Goal: Task Accomplishment & Management: Use online tool/utility

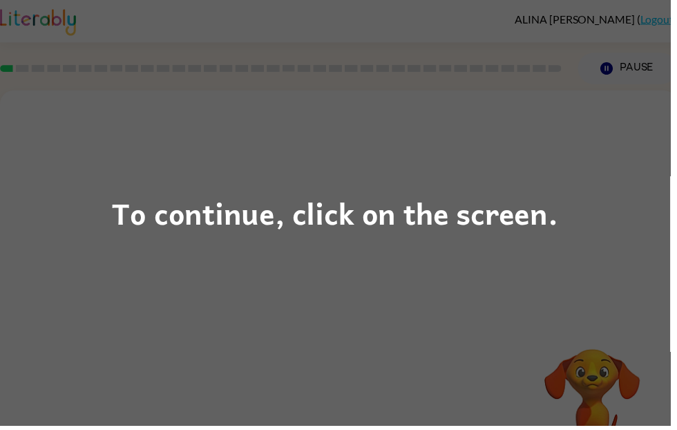
click at [339, 215] on div "To continue, click on the screen." at bounding box center [338, 214] width 451 height 47
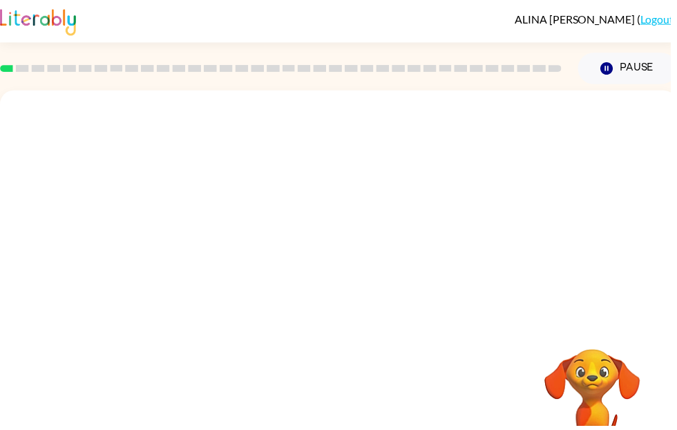
click at [536, 249] on div at bounding box center [342, 207] width 684 height 232
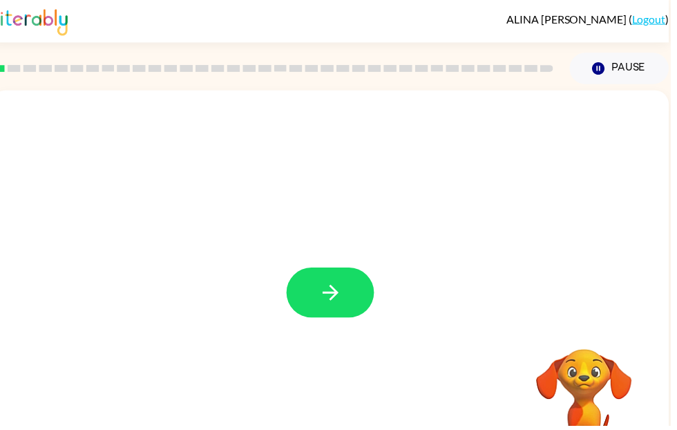
scroll to position [0, 8]
click at [323, 310] on button "button" at bounding box center [334, 295] width 88 height 50
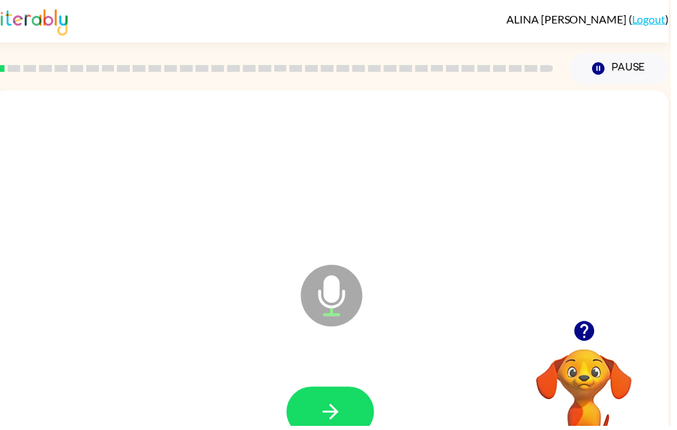
click at [322, 369] on div at bounding box center [334, 415] width 656 height 113
click at [348, 408] on button "button" at bounding box center [334, 415] width 88 height 50
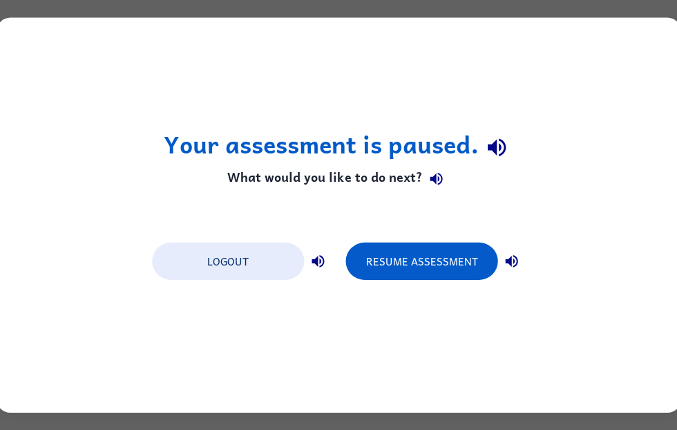
click at [372, 258] on button "Resume Assessment" at bounding box center [421, 261] width 152 height 37
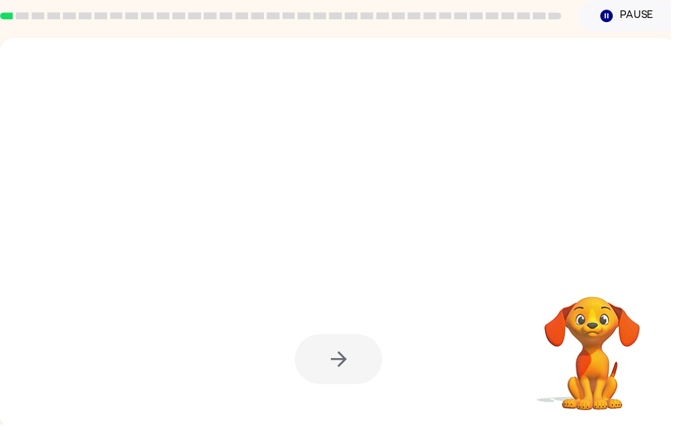
scroll to position [52, 0]
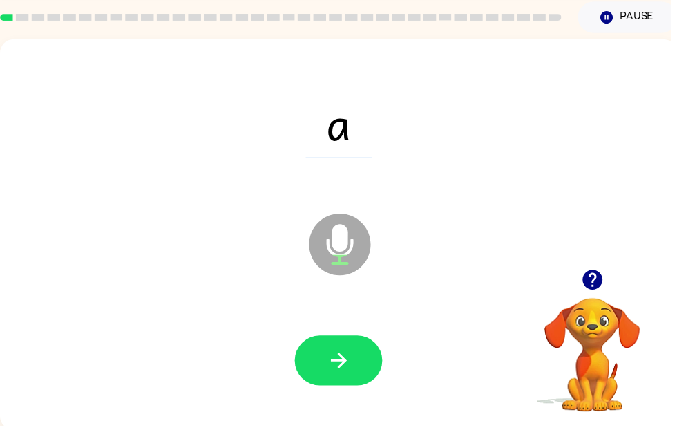
click at [533, 417] on div "Your browser must support playing .mp4 files to use Literably. Please try using…" at bounding box center [598, 348] width 138 height 138
click at [371, 366] on button "button" at bounding box center [342, 364] width 88 height 50
click at [362, 372] on button "button" at bounding box center [342, 364] width 88 height 50
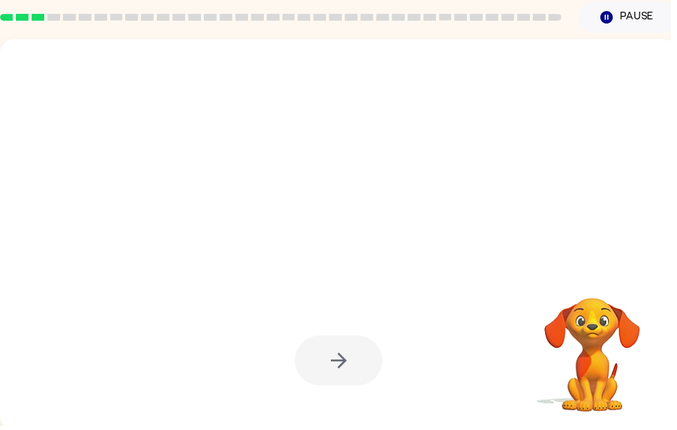
click at [609, 383] on video "Your browser must support playing .mp4 files to use Literably. Please try using…" at bounding box center [598, 348] width 138 height 138
click at [605, 340] on video "Your browser must support playing .mp4 files to use Literably. Please try using…" at bounding box center [598, 348] width 138 height 138
click at [614, 337] on video "Your browser must support playing .mp4 files to use Literably. Please try using…" at bounding box center [598, 348] width 138 height 138
click at [654, 334] on video "Your browser must support playing .mp4 files to use Literably. Please try using…" at bounding box center [598, 348] width 138 height 138
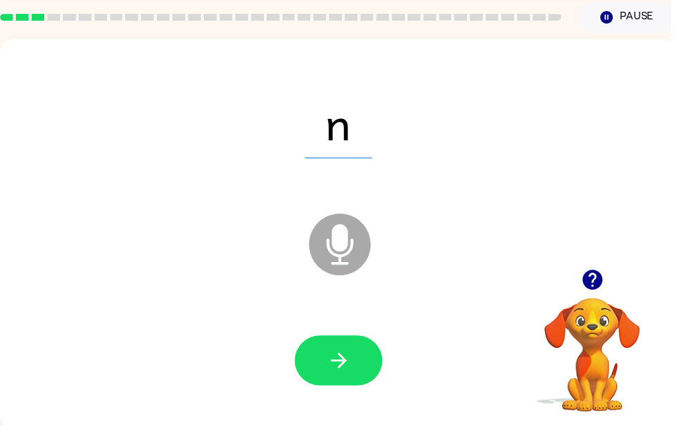
click at [354, 363] on icon "button" at bounding box center [342, 364] width 24 height 24
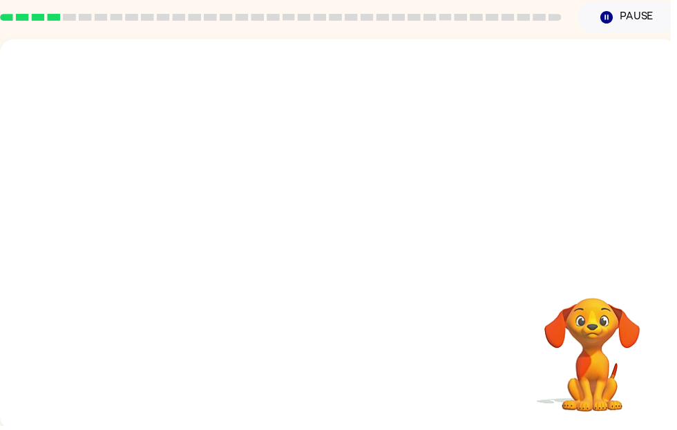
scroll to position [0, 0]
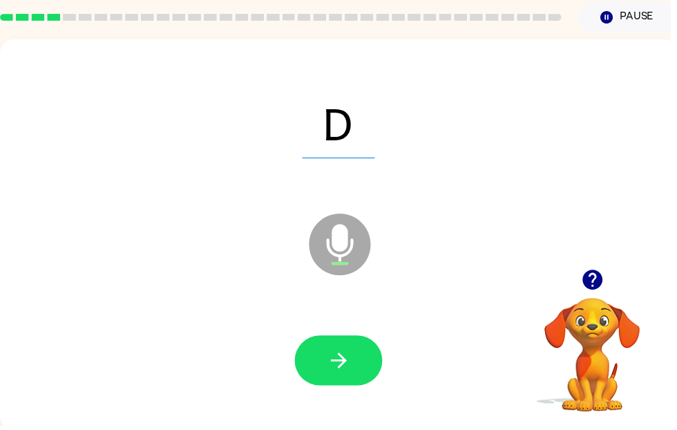
click at [379, 368] on button "button" at bounding box center [342, 364] width 88 height 50
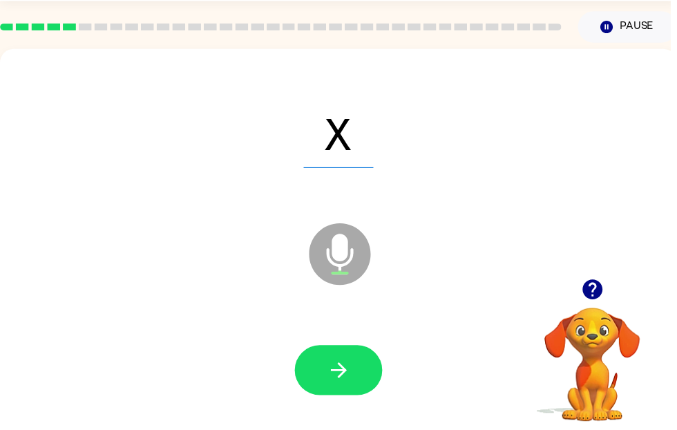
scroll to position [52, 0]
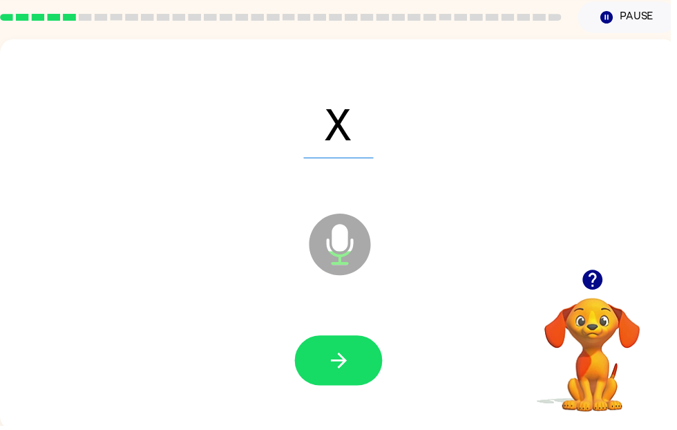
click at [345, 363] on icon "button" at bounding box center [342, 364] width 16 height 16
click at [330, 364] on icon "button" at bounding box center [342, 364] width 24 height 24
click at [370, 372] on button "button" at bounding box center [342, 364] width 88 height 50
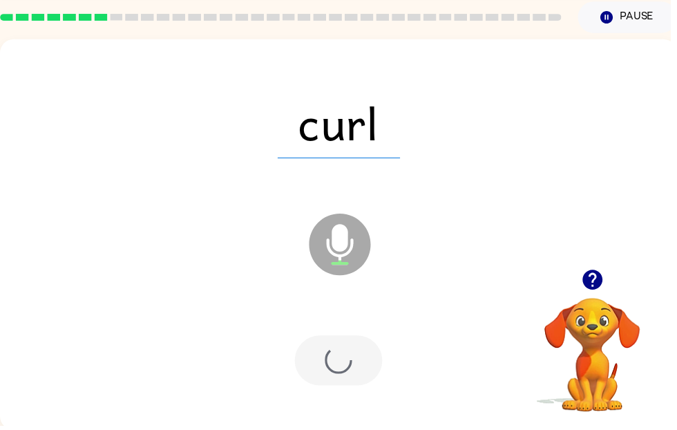
click at [357, 381] on div at bounding box center [342, 364] width 88 height 50
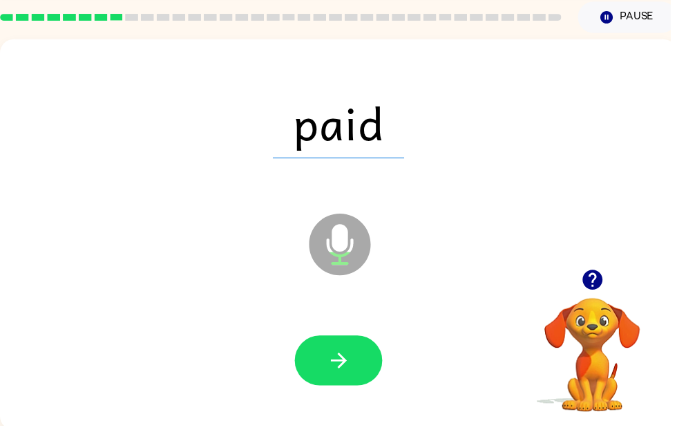
click at [349, 375] on icon "button" at bounding box center [342, 364] width 24 height 24
click at [350, 388] on button "button" at bounding box center [342, 364] width 88 height 50
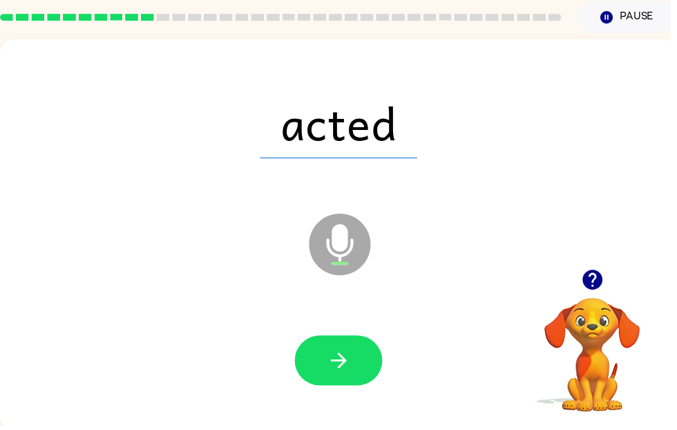
scroll to position [50, 0]
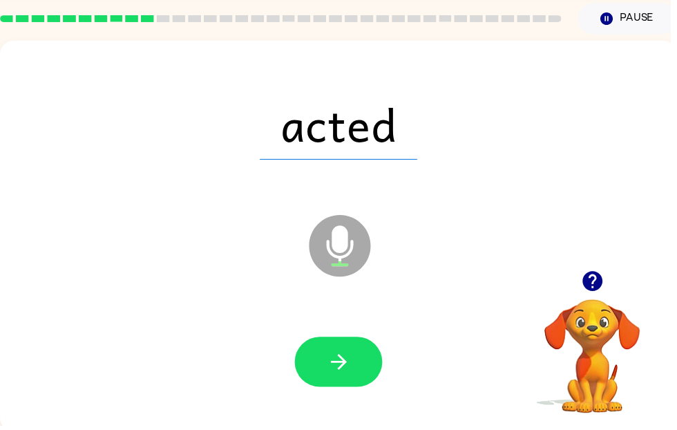
click at [354, 377] on button "button" at bounding box center [342, 365] width 88 height 50
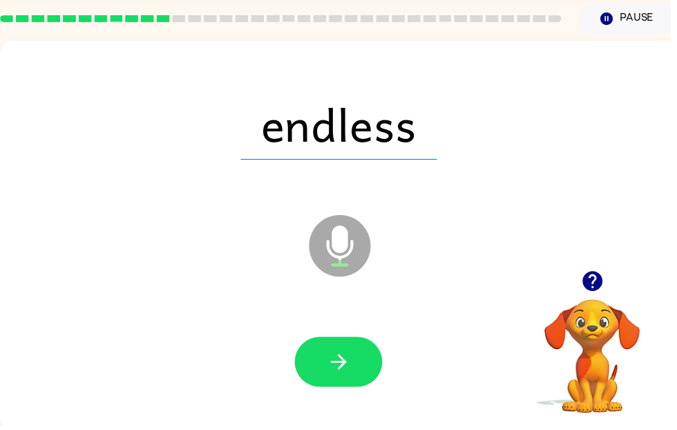
click at [356, 388] on button "button" at bounding box center [342, 365] width 88 height 50
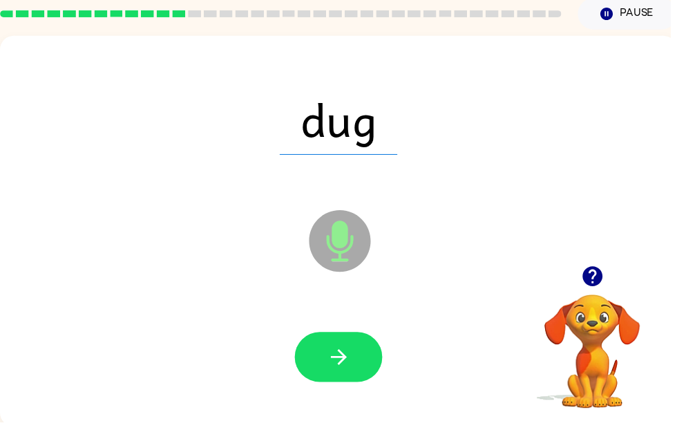
scroll to position [52, 0]
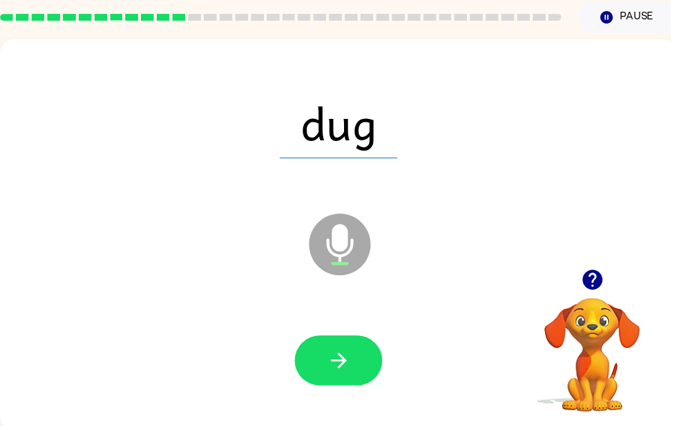
click at [359, 365] on button "button" at bounding box center [342, 364] width 88 height 50
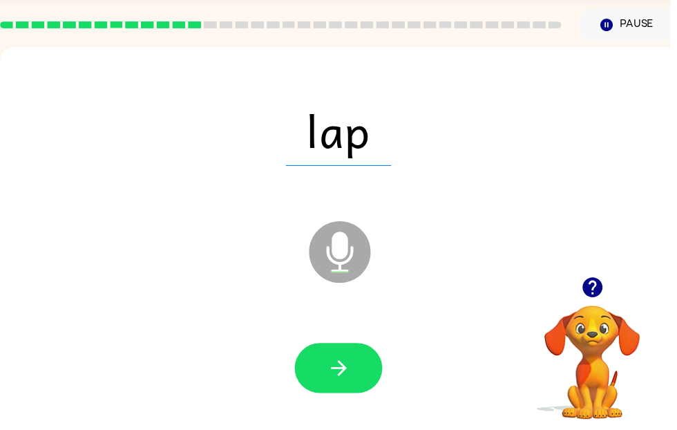
scroll to position [44, 0]
click at [367, 377] on button "button" at bounding box center [342, 371] width 88 height 50
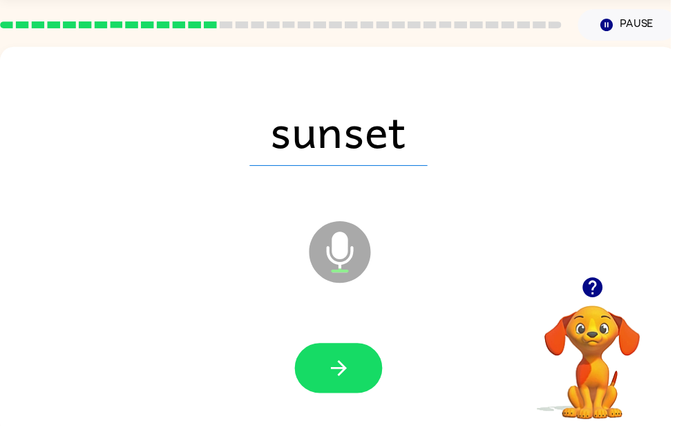
click at [366, 366] on button "button" at bounding box center [342, 371] width 88 height 50
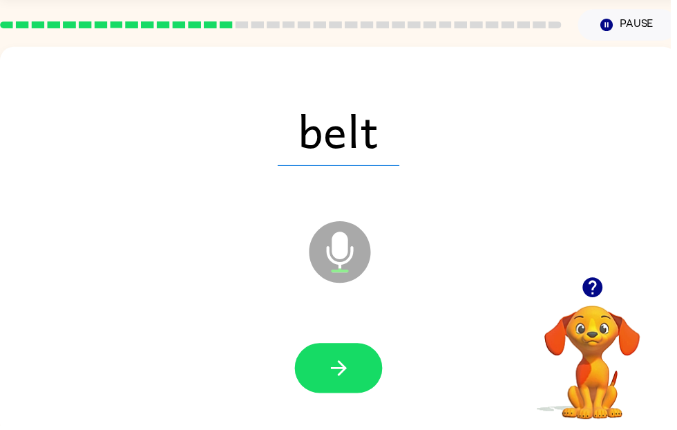
click at [369, 380] on button "button" at bounding box center [342, 371] width 88 height 50
click at [358, 377] on button "button" at bounding box center [342, 371] width 88 height 50
click at [357, 381] on button "button" at bounding box center [342, 371] width 88 height 50
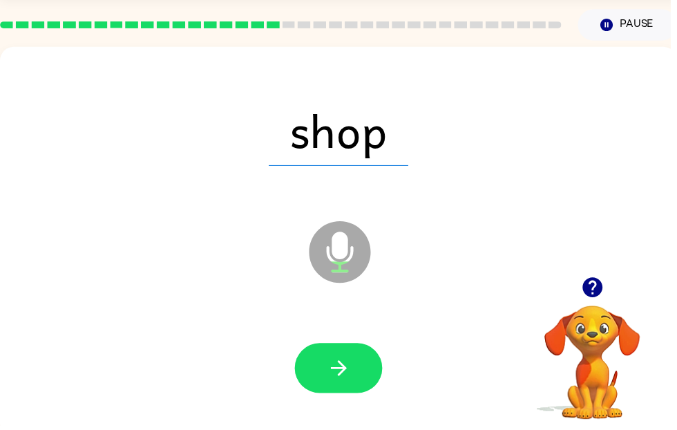
click at [372, 378] on button "button" at bounding box center [342, 371] width 88 height 50
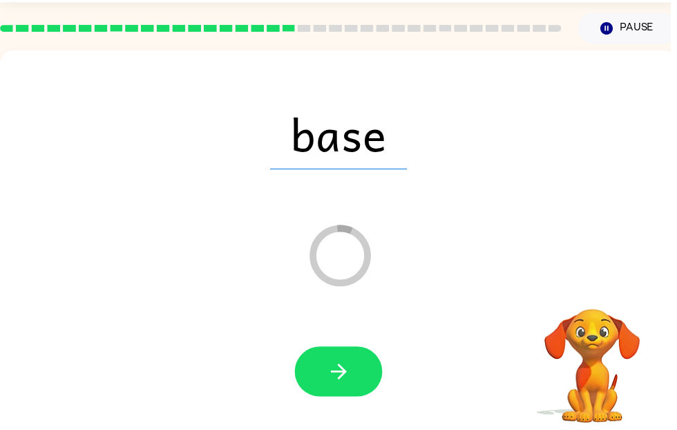
click at [344, 379] on icon "button" at bounding box center [342, 375] width 16 height 16
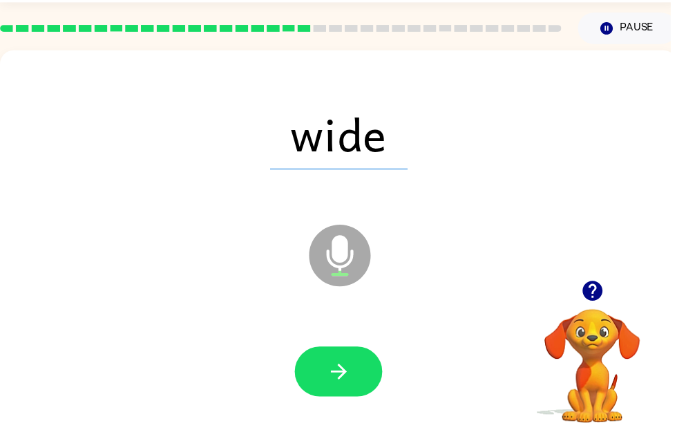
click at [353, 370] on icon "button" at bounding box center [342, 375] width 24 height 24
click at [352, 385] on icon "button" at bounding box center [342, 375] width 24 height 24
click at [360, 372] on button "button" at bounding box center [342, 375] width 88 height 50
click at [614, 294] on button "button" at bounding box center [598, 293] width 35 height 35
click at [353, 377] on icon "button" at bounding box center [342, 375] width 24 height 24
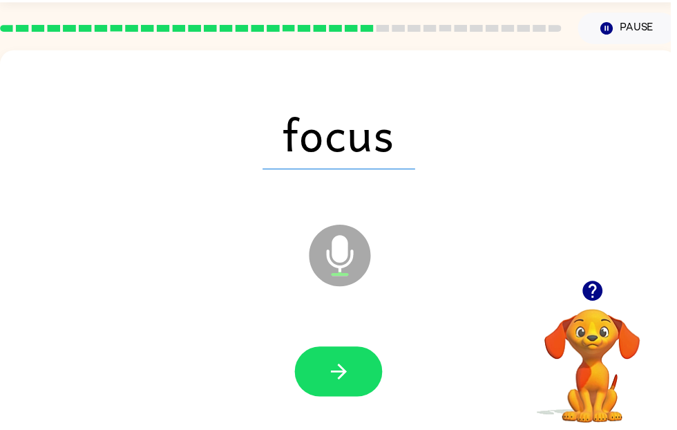
click at [354, 375] on icon "button" at bounding box center [342, 375] width 24 height 24
click at [354, 385] on icon "button" at bounding box center [342, 375] width 24 height 24
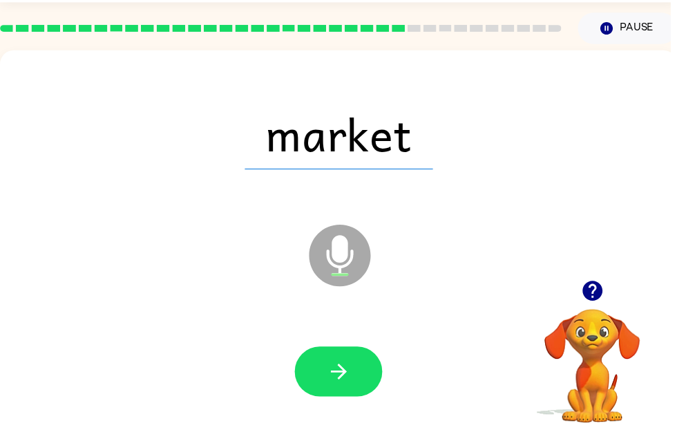
click at [357, 377] on button "button" at bounding box center [342, 375] width 88 height 50
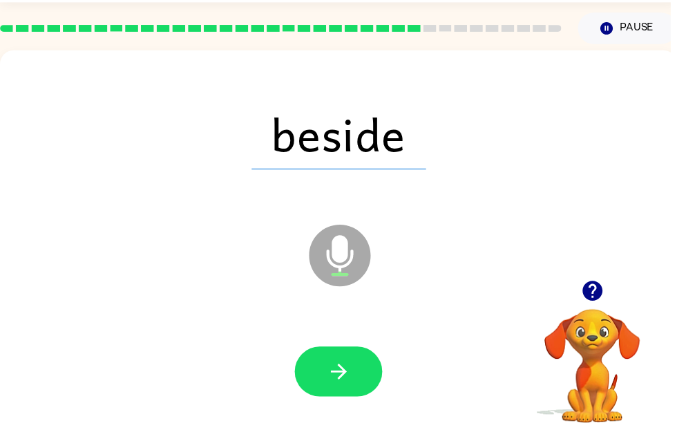
click at [370, 380] on button "button" at bounding box center [342, 375] width 88 height 50
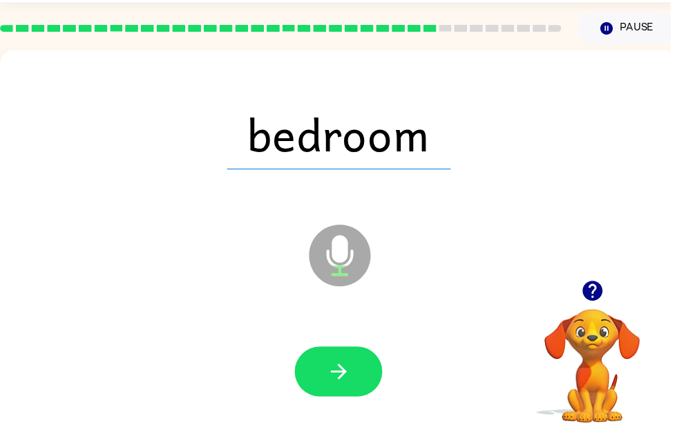
click at [361, 378] on button "button" at bounding box center [342, 375] width 88 height 50
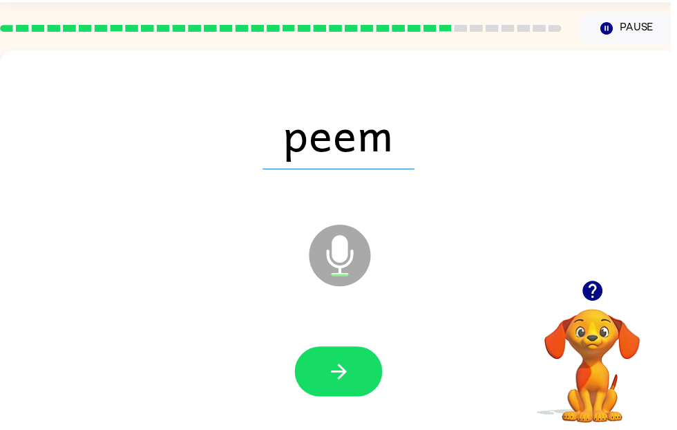
click at [348, 366] on icon "button" at bounding box center [342, 375] width 24 height 24
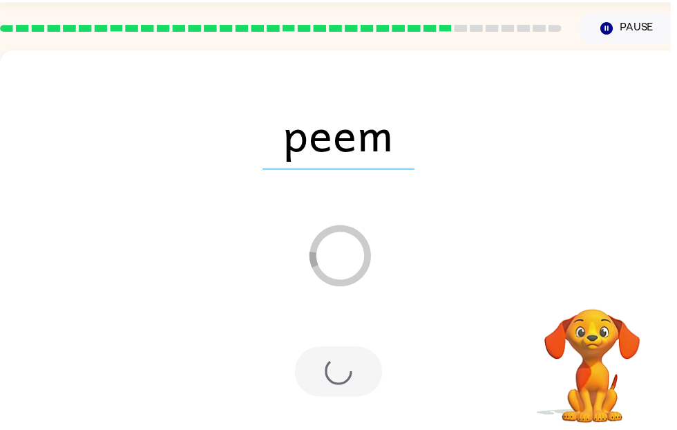
click at [346, 365] on div at bounding box center [342, 375] width 88 height 50
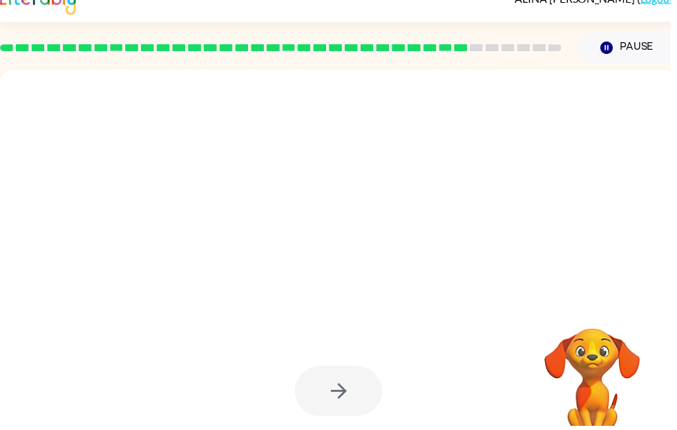
scroll to position [21, 0]
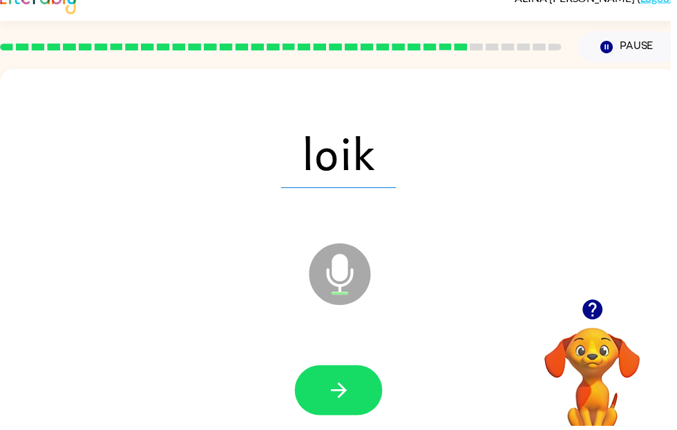
click at [344, 419] on button "button" at bounding box center [342, 394] width 88 height 50
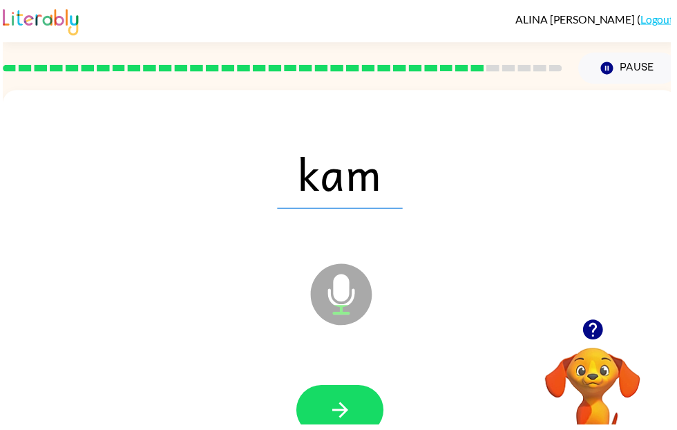
scroll to position [8, 0]
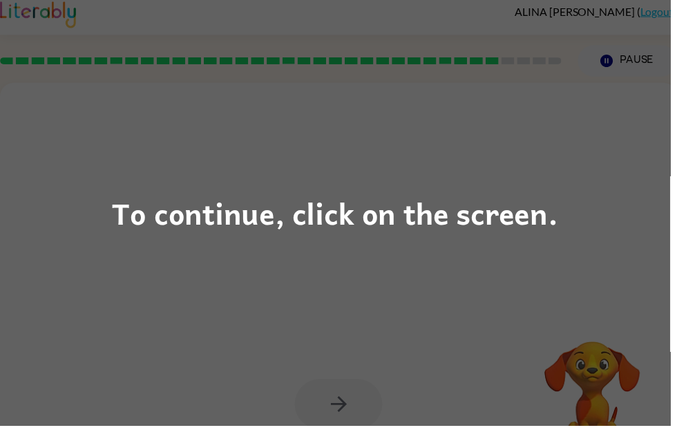
click at [458, 251] on div "To continue, click on the screen." at bounding box center [338, 215] width 677 height 430
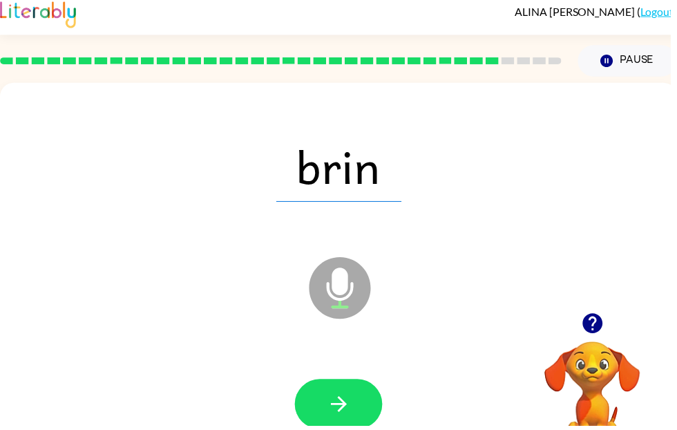
click at [363, 406] on button "button" at bounding box center [342, 408] width 88 height 50
click at [350, 410] on icon "button" at bounding box center [342, 408] width 24 height 24
click at [351, 400] on icon "button" at bounding box center [342, 408] width 24 height 24
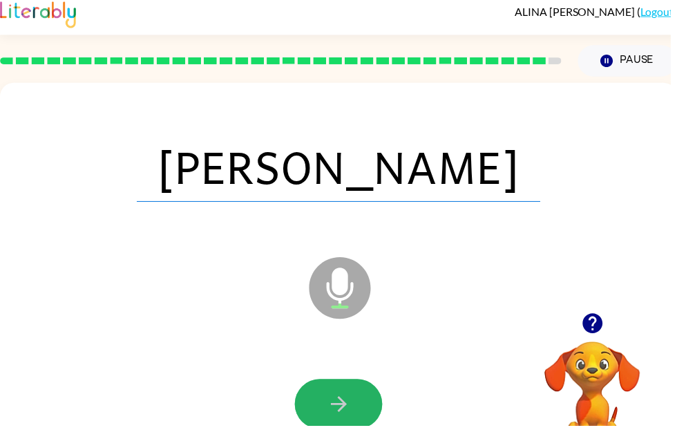
click at [368, 390] on button "button" at bounding box center [342, 408] width 88 height 50
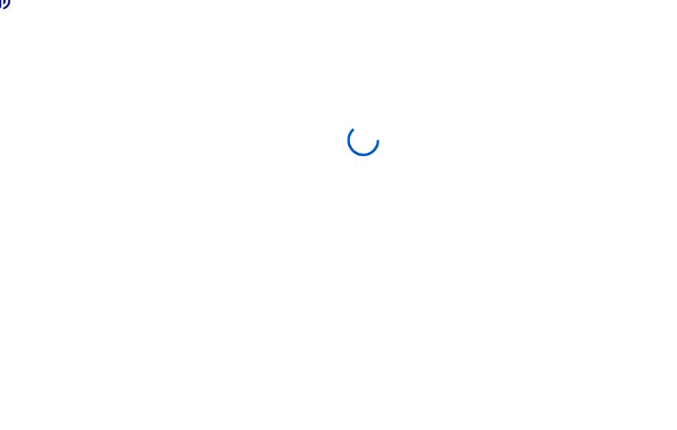
scroll to position [51, 0]
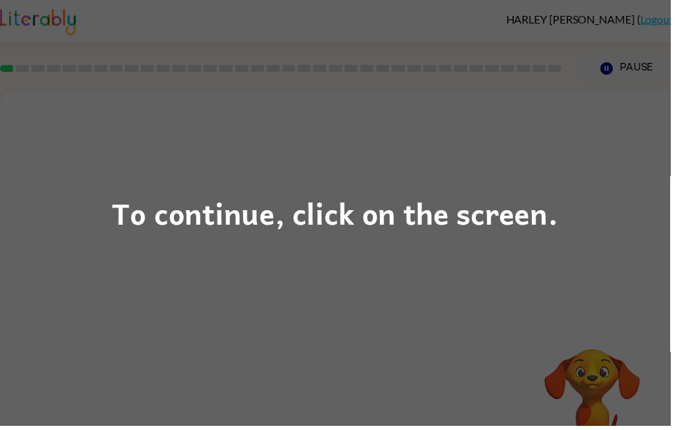
click at [357, 429] on div "To continue, click on the screen." at bounding box center [338, 215] width 677 height 430
click at [467, 269] on div "To continue, click on the screen." at bounding box center [338, 215] width 677 height 430
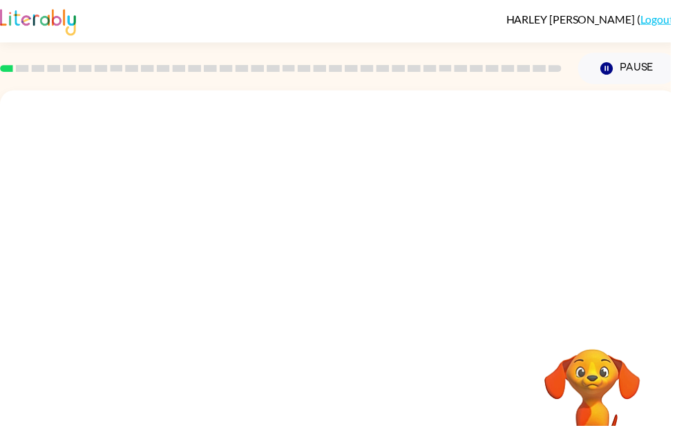
click at [466, 269] on div "Your browser must support playing .mp4 files to use Literably. Please try using…" at bounding box center [342, 288] width 684 height 395
click at [478, 236] on div "Your browser must support playing .mp4 files to use Literably. Please try using…" at bounding box center [342, 288] width 684 height 395
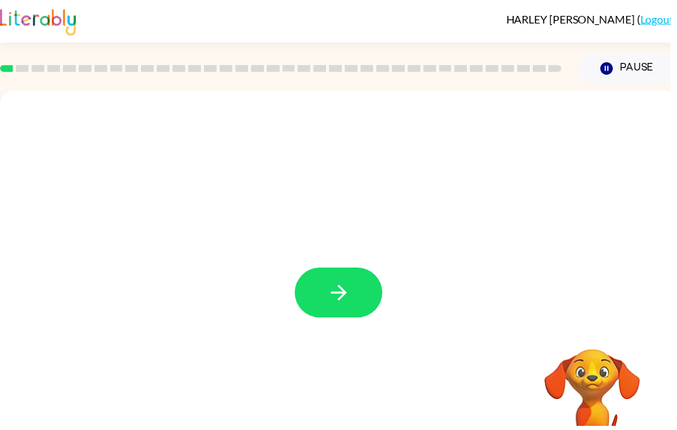
click at [357, 289] on button "button" at bounding box center [342, 295] width 88 height 50
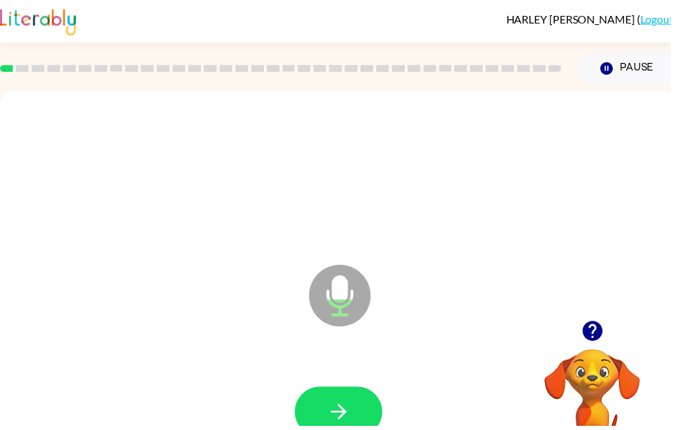
click at [331, 407] on icon "button" at bounding box center [342, 416] width 24 height 24
click at [334, 419] on icon "button" at bounding box center [342, 416] width 24 height 24
click at [336, 422] on icon "button" at bounding box center [342, 416] width 24 height 24
click at [349, 398] on button "button" at bounding box center [342, 415] width 88 height 50
click at [337, 403] on button "button" at bounding box center [342, 415] width 88 height 50
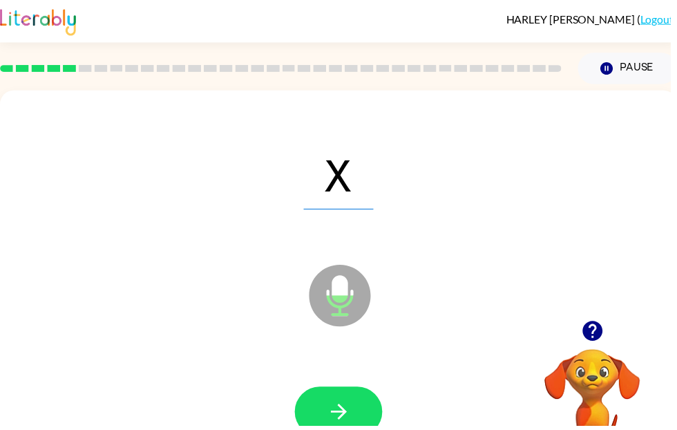
click at [354, 429] on button "button" at bounding box center [342, 415] width 88 height 50
click at [342, 404] on icon "button" at bounding box center [342, 416] width 24 height 24
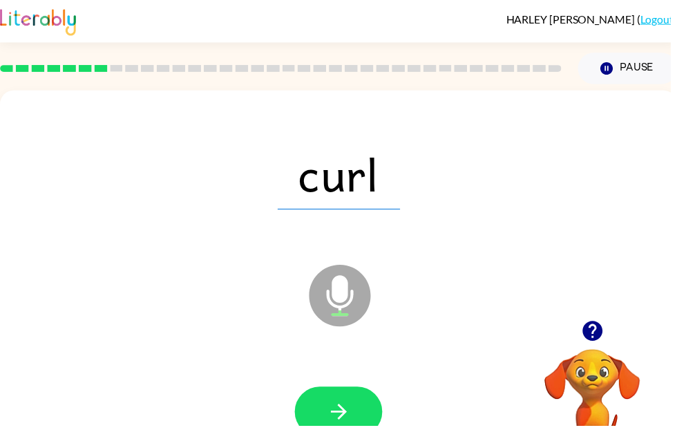
click at [328, 404] on button "button" at bounding box center [342, 415] width 88 height 50
click at [348, 412] on icon "button" at bounding box center [342, 416] width 24 height 24
click at [352, 411] on icon "button" at bounding box center [342, 416] width 24 height 24
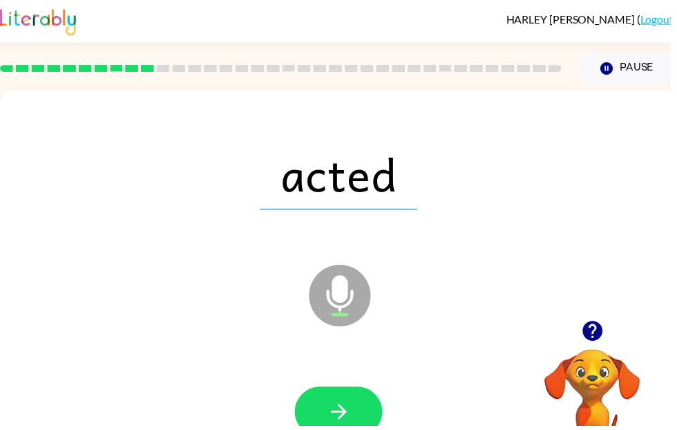
click at [347, 407] on icon "button" at bounding box center [342, 416] width 24 height 24
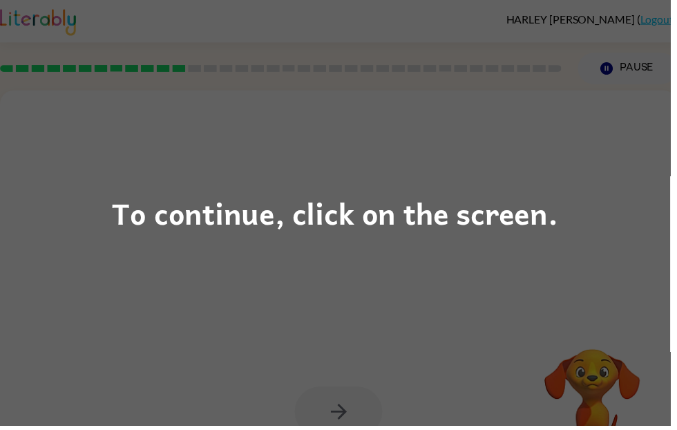
click at [484, 274] on div "To continue, click on the screen." at bounding box center [338, 215] width 677 height 430
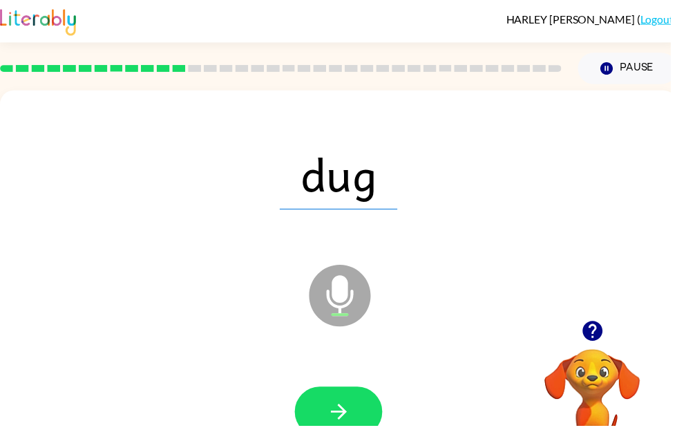
click at [356, 397] on button "button" at bounding box center [342, 415] width 88 height 50
click at [343, 411] on icon "button" at bounding box center [342, 416] width 16 height 16
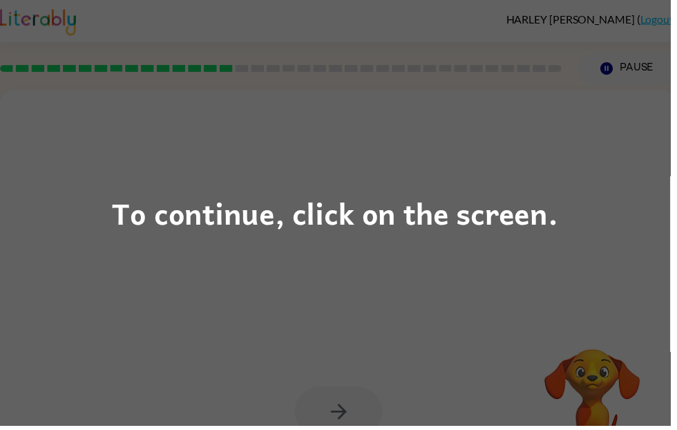
click at [457, 220] on div "To continue, click on the screen." at bounding box center [338, 214] width 451 height 47
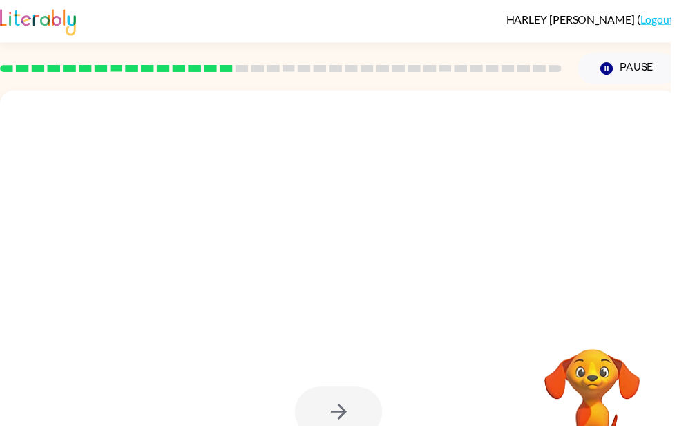
click at [457, 219] on div at bounding box center [342, 175] width 656 height 113
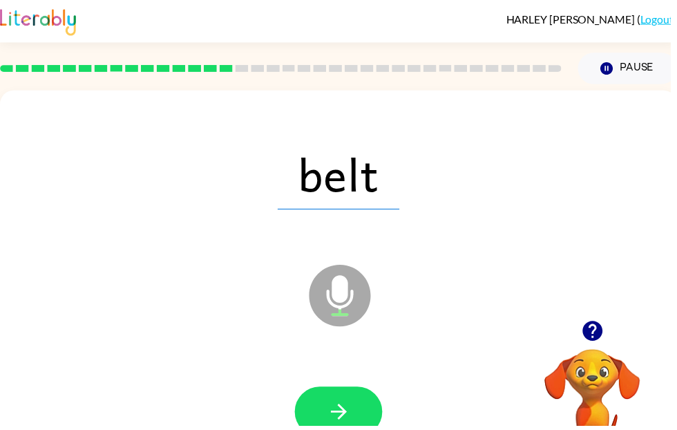
click at [350, 429] on button "button" at bounding box center [342, 415] width 88 height 50
click at [349, 396] on button "button" at bounding box center [342, 415] width 88 height 50
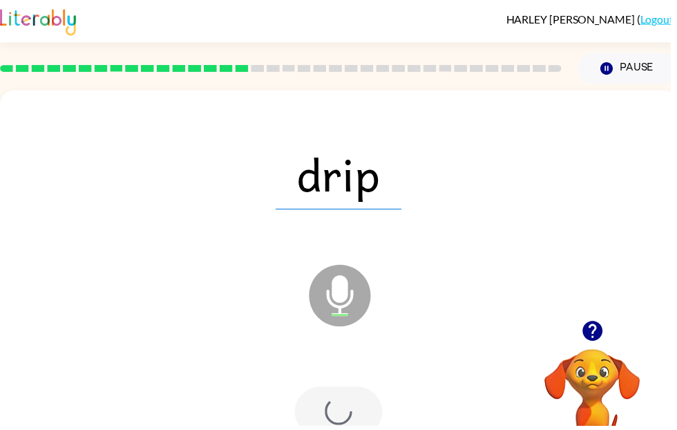
click at [359, 429] on div at bounding box center [342, 415] width 88 height 50
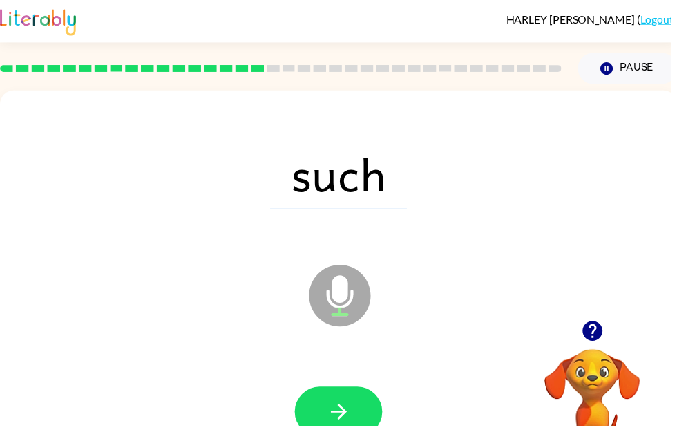
click at [341, 424] on icon "button" at bounding box center [342, 416] width 24 height 24
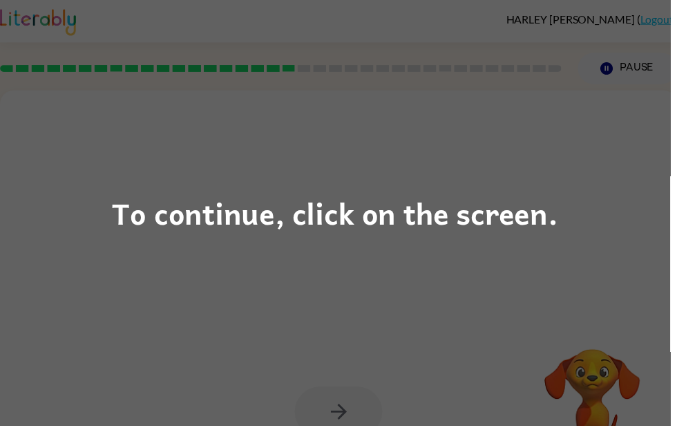
click at [497, 172] on div "To continue, click on the screen." at bounding box center [338, 215] width 677 height 430
click at [531, 284] on div "To continue, click on the screen." at bounding box center [338, 215] width 677 height 430
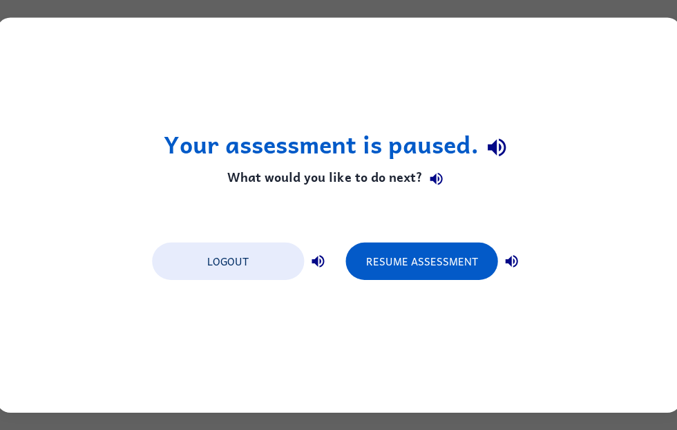
click at [261, 258] on button "Logout" at bounding box center [228, 261] width 152 height 37
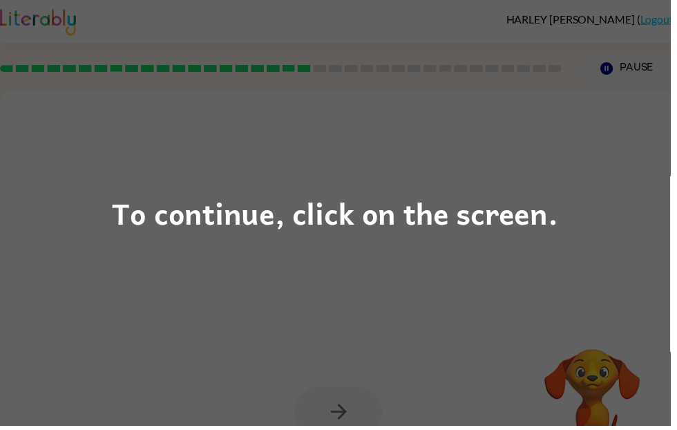
click at [500, 318] on div "To continue, click on the screen." at bounding box center [338, 215] width 677 height 430
click at [491, 312] on div "To continue, click on the screen." at bounding box center [338, 215] width 677 height 430
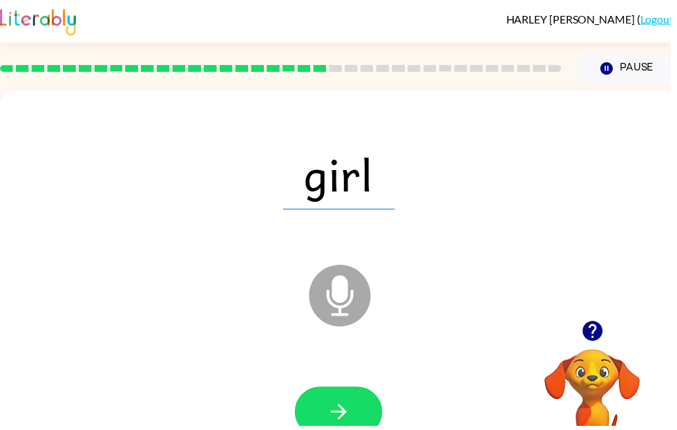
click at [349, 411] on icon "button" at bounding box center [342, 416] width 24 height 24
click at [346, 406] on icon "button" at bounding box center [342, 416] width 24 height 24
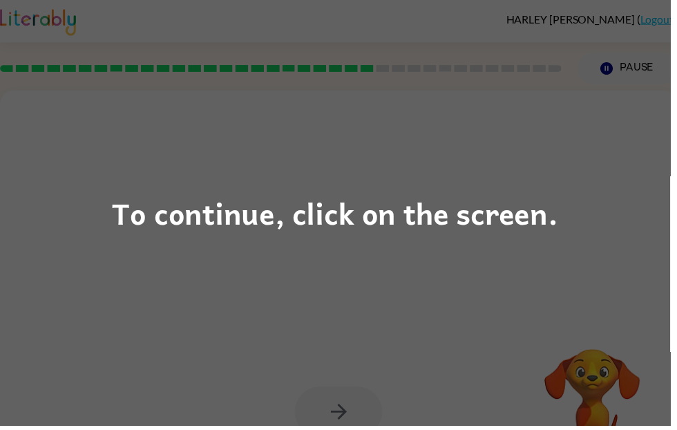
click at [595, 181] on div "To continue, click on the screen." at bounding box center [338, 215] width 677 height 430
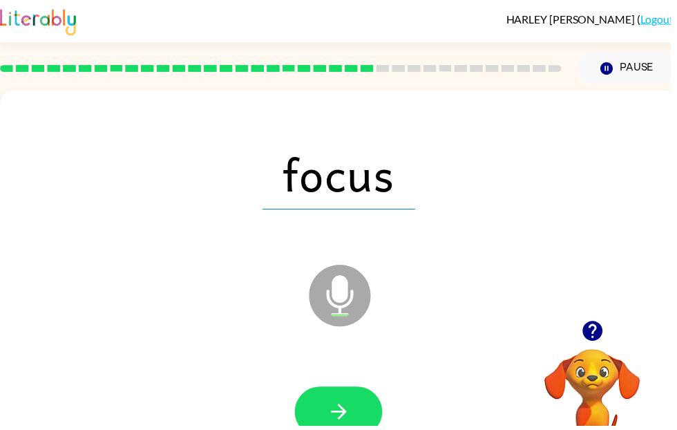
click at [340, 413] on icon "button" at bounding box center [342, 416] width 24 height 24
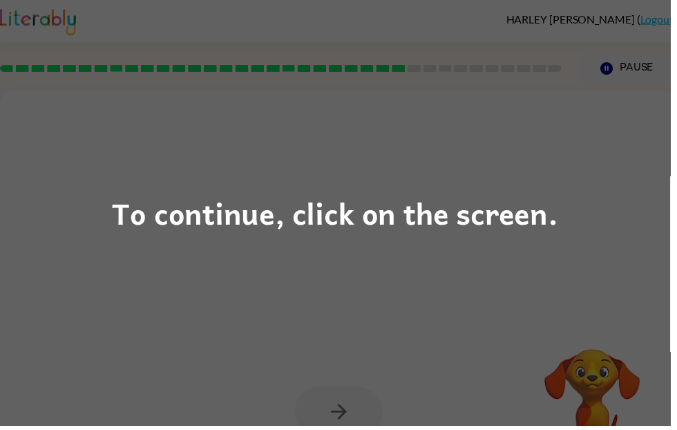
click at [537, 329] on div "To continue, click on the screen." at bounding box center [338, 215] width 677 height 430
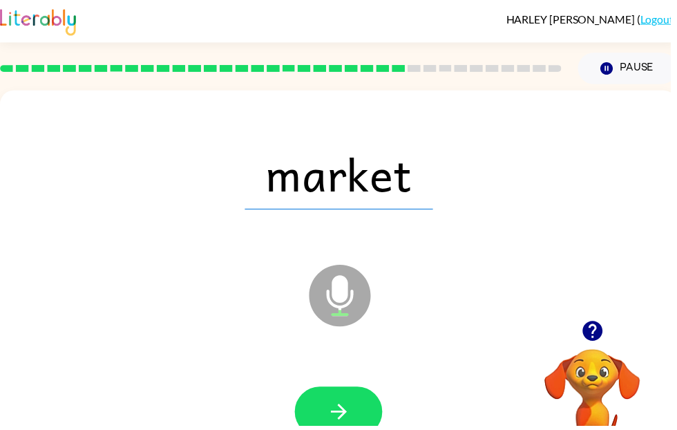
click at [594, 334] on icon "button" at bounding box center [598, 334] width 20 height 20
click at [599, 331] on icon "button" at bounding box center [598, 334] width 20 height 20
click at [334, 421] on icon "button" at bounding box center [342, 416] width 24 height 24
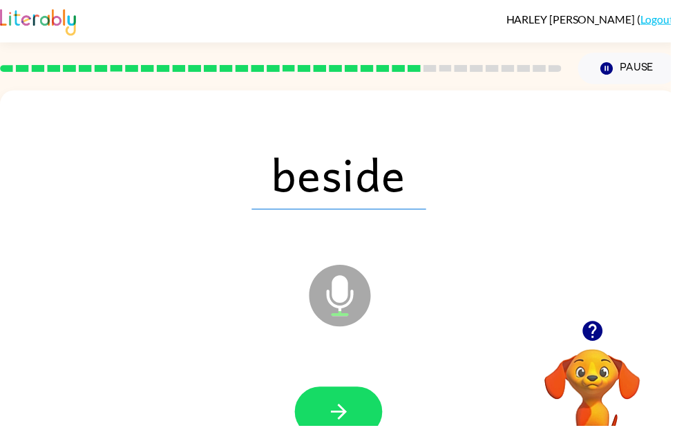
click at [598, 339] on icon "button" at bounding box center [598, 334] width 20 height 20
click at [598, 331] on div "beside Microphone The Microphone is here when it is your turn to talk" at bounding box center [342, 288] width 684 height 395
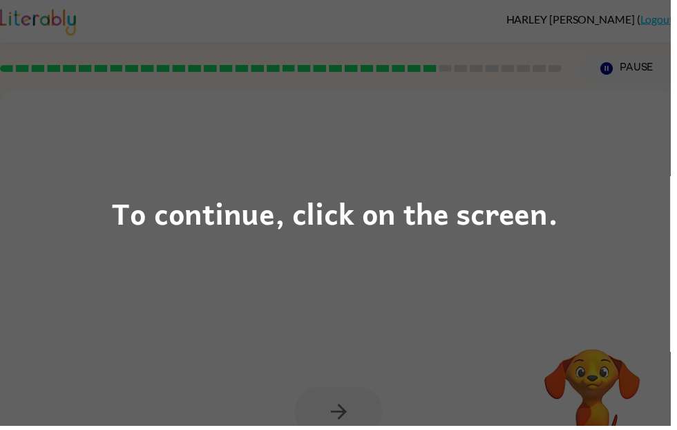
click at [541, 214] on div "To continue, click on the screen." at bounding box center [338, 214] width 451 height 47
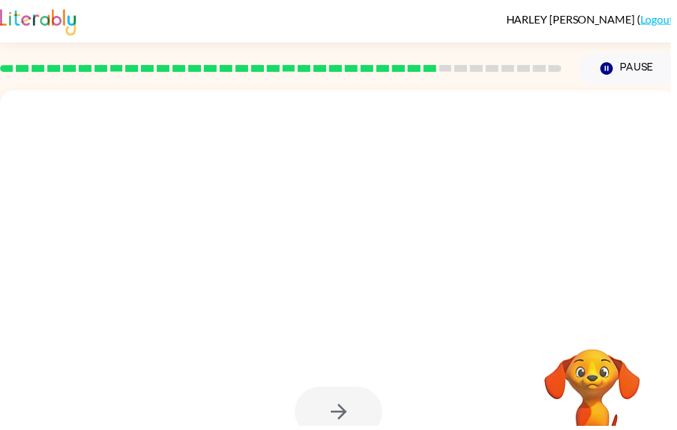
click at [587, 177] on div at bounding box center [342, 175] width 656 height 113
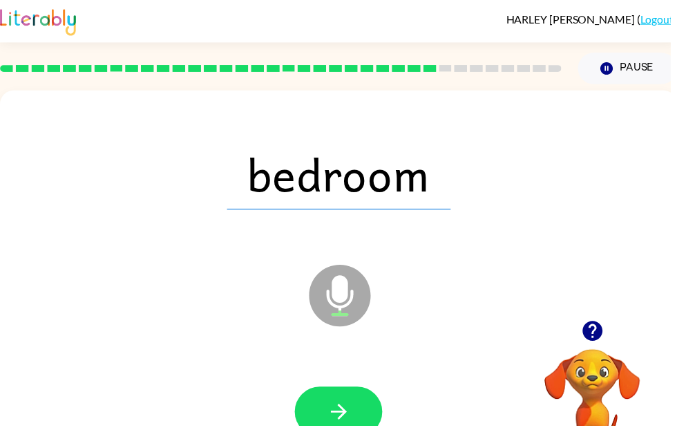
click at [595, 332] on icon "button" at bounding box center [598, 334] width 20 height 20
click at [341, 429] on button "button" at bounding box center [342, 415] width 88 height 50
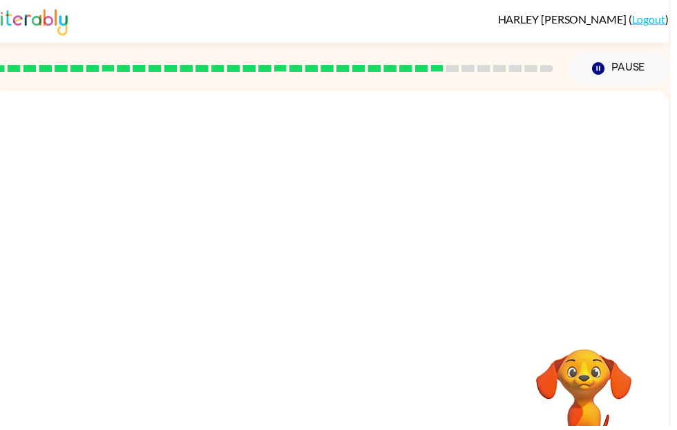
scroll to position [0, 8]
click at [559, 61] on div at bounding box center [275, 69] width 584 height 48
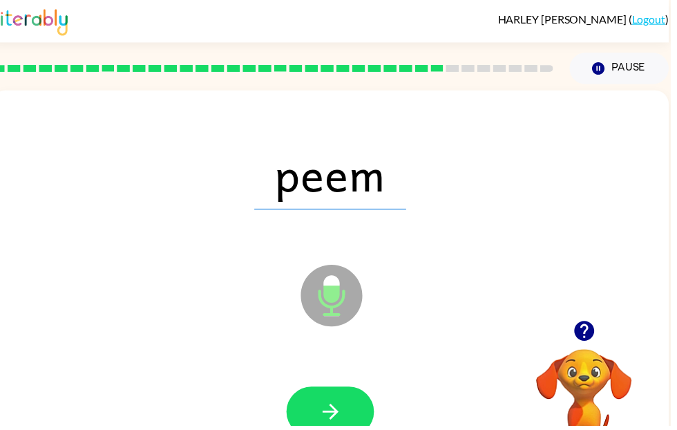
click at [351, 402] on button "button" at bounding box center [334, 415] width 88 height 50
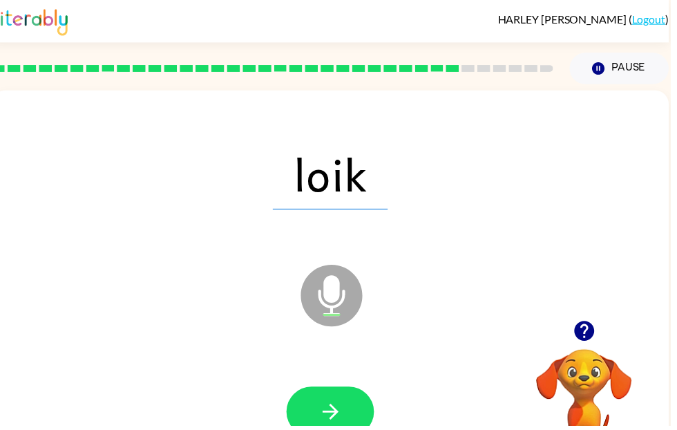
click at [346, 421] on button "button" at bounding box center [334, 415] width 88 height 50
click at [330, 421] on icon "button" at bounding box center [334, 416] width 24 height 24
click at [335, 408] on icon "button" at bounding box center [334, 416] width 24 height 24
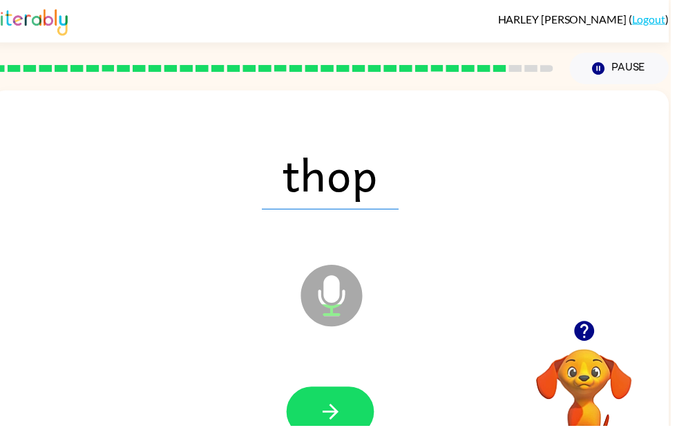
click at [339, 397] on button "button" at bounding box center [334, 415] width 88 height 50
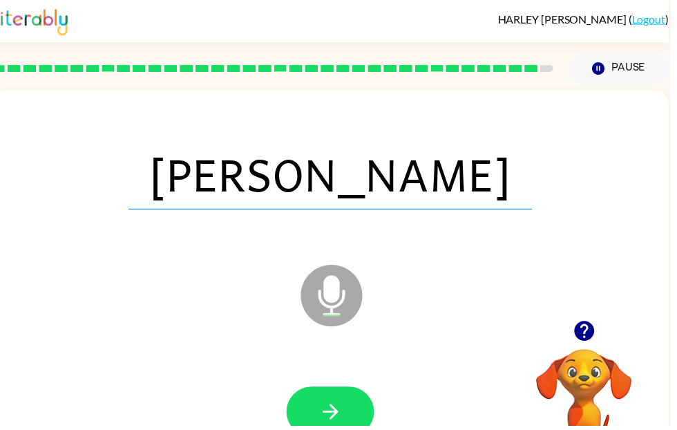
click at [316, 403] on button "button" at bounding box center [334, 415] width 88 height 50
